Goal: Find contact information

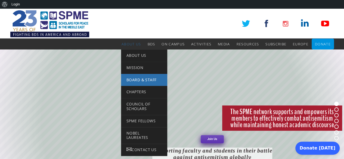
click at [136, 79] on span "Board & Staff" at bounding box center [141, 79] width 30 height 5
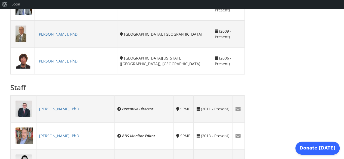
scroll to position [435, 0]
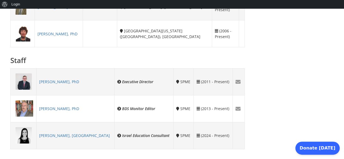
click at [237, 84] on icon at bounding box center [238, 81] width 6 height 5
click at [74, 84] on link "[PERSON_NAME], PhD" at bounding box center [59, 81] width 40 height 5
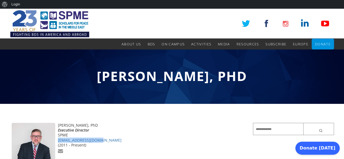
drag, startPoint x: 103, startPoint y: 140, endPoint x: 58, endPoint y: 141, distance: 45.1
click at [58, 141] on div "[EMAIL_ADDRESS][DOMAIN_NAME]" at bounding box center [127, 140] width 234 height 5
copy link "[EMAIL_ADDRESS][DOMAIN_NAME]"
click at [178, 143] on div "(2011 - Present)" at bounding box center [127, 145] width 234 height 5
drag, startPoint x: 102, startPoint y: 139, endPoint x: 58, endPoint y: 141, distance: 44.0
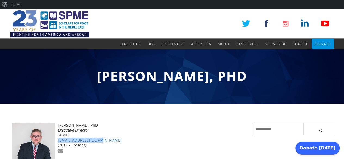
click at [58, 141] on div "[EMAIL_ADDRESS][DOMAIN_NAME]" at bounding box center [127, 140] width 234 height 5
copy link "[EMAIL_ADDRESS][DOMAIN_NAME]"
